Goal: Transaction & Acquisition: Download file/media

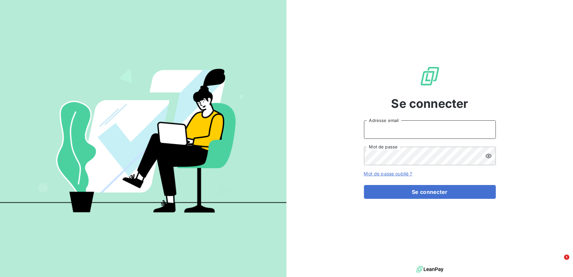
type input "PerroussetE@arceurope.fr"
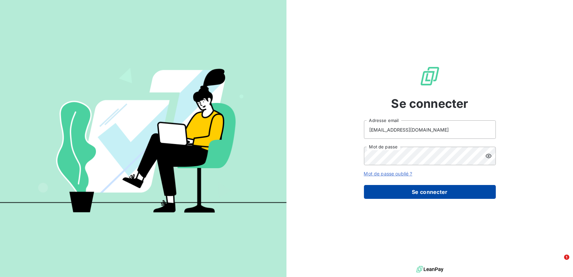
click at [422, 194] on button "Se connecter" at bounding box center [430, 192] width 132 height 14
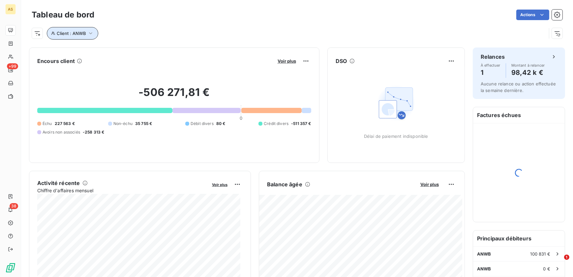
click at [91, 35] on icon "button" at bounding box center [90, 33] width 7 height 7
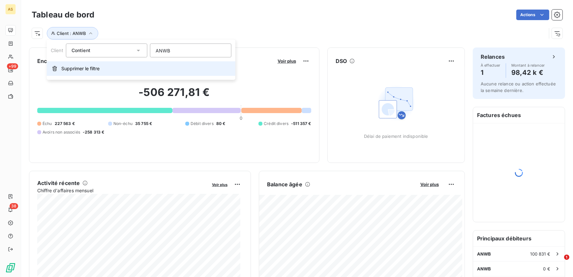
click at [107, 72] on button "Supprimer le filtre" at bounding box center [141, 68] width 189 height 15
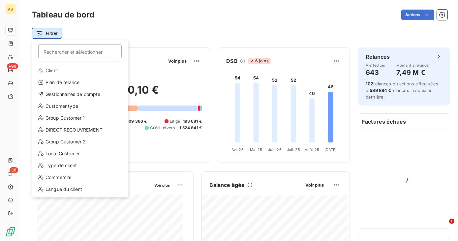
click at [53, 30] on html "AS +99 38 Tableau de bord Actions Filtrer Rechercher et sélectionner Client Pla…" at bounding box center [229, 120] width 458 height 241
click at [211, 31] on html "AS +99 38 Tableau de bord Actions Filtrer Rechercher et sélectionner Client Pla…" at bounding box center [229, 120] width 458 height 241
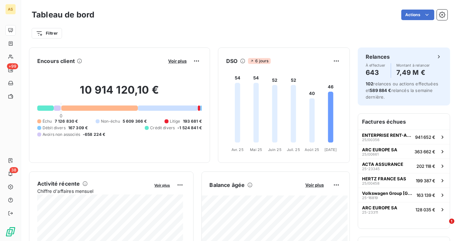
click at [175, 28] on div "Filtrer" at bounding box center [240, 33] width 416 height 13
click at [249, 27] on div "Filtrer" at bounding box center [240, 33] width 416 height 13
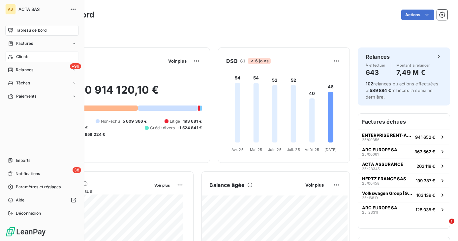
click at [45, 55] on div "Clients" at bounding box center [42, 56] width 74 height 11
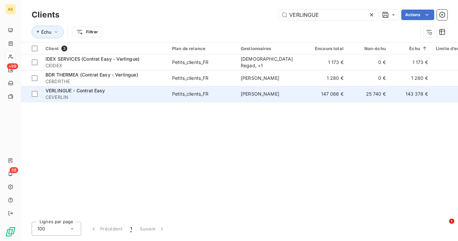
type input "VERLINGUE"
click at [94, 93] on span "VERLINGUE - Contrat Easy" at bounding box center [76, 91] width 60 height 6
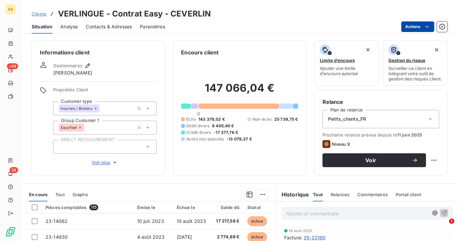
click at [408, 28] on html "AS +99 38 Clients VERLINGUE - Contrat Easy - CEVERLIN Situation Analyse Contact…" at bounding box center [229, 120] width 458 height 241
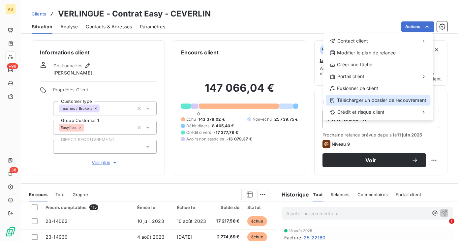
click at [376, 103] on div "Télécharger un dossier de recouvrement" at bounding box center [378, 100] width 105 height 11
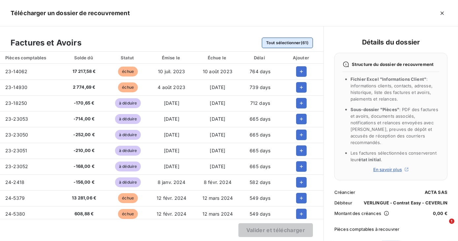
click at [283, 45] on button "Tout sélectionner (61)" at bounding box center [287, 43] width 51 height 11
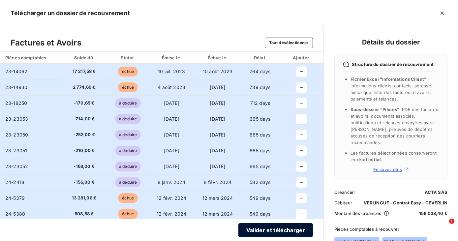
click at [274, 230] on button "Valider et télécharger" at bounding box center [275, 230] width 75 height 14
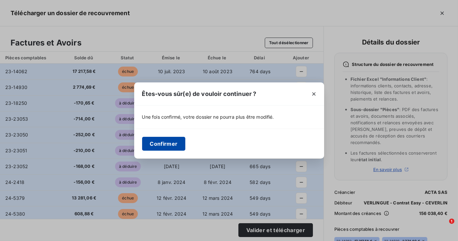
click at [172, 144] on button "Confirmer" at bounding box center [164, 144] width 44 height 14
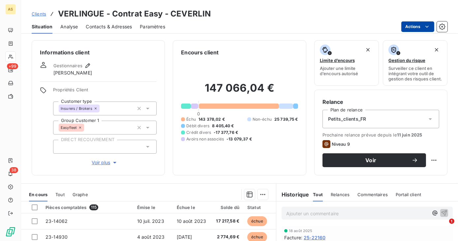
click at [421, 26] on html "AS +99 38 Clients VERLINGUE - Contrat Easy - CEVERLIN Situation Analyse Contact…" at bounding box center [229, 120] width 458 height 241
click at [357, 17] on html "AS +99 38 Clients VERLINGUE - Contrat Easy - CEVERLIN Situation Analyse Contact…" at bounding box center [229, 120] width 458 height 241
click at [418, 31] on html "AS +99 38 Clients VERLINGUE - Contrat Easy - CEVERLIN Situation Analyse Contact…" at bounding box center [229, 120] width 458 height 241
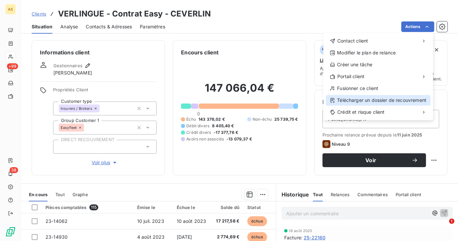
click at [375, 103] on div "Télécharger un dossier de recouvrement" at bounding box center [378, 100] width 105 height 11
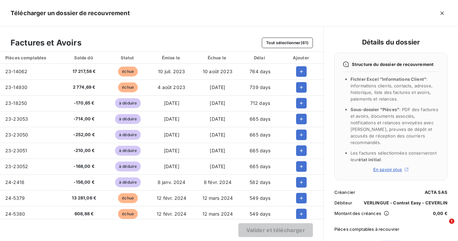
click at [292, 37] on div "Factures et Avoirs Tout sélectionner (61)" at bounding box center [161, 38] width 323 height 25
click at [293, 42] on button "Tout sélectionner (61)" at bounding box center [287, 43] width 51 height 11
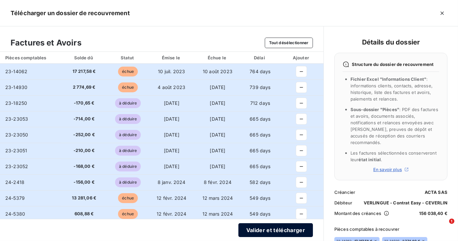
click at [268, 227] on button "Valider et télécharger" at bounding box center [275, 230] width 75 height 14
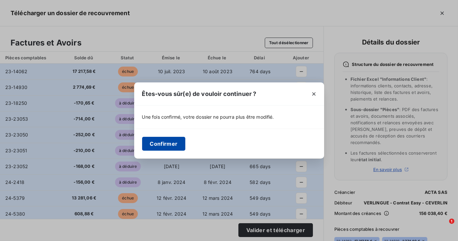
click at [162, 144] on button "Confirmer" at bounding box center [164, 144] width 44 height 14
